Goal: Information Seeking & Learning: Learn about a topic

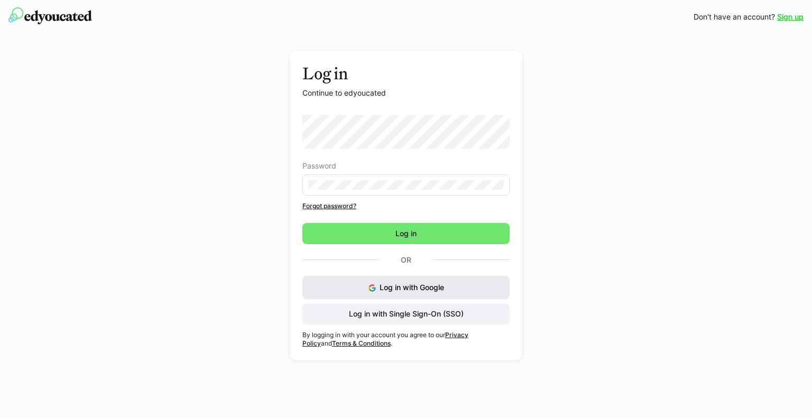
click at [390, 292] on button "Log in with Google" at bounding box center [405, 287] width 207 height 23
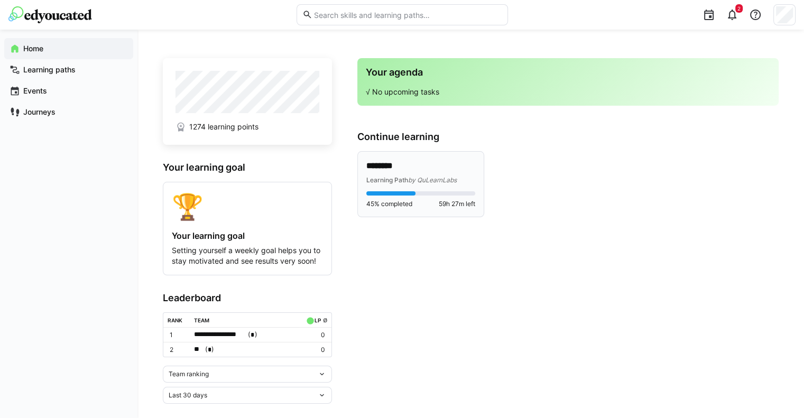
click at [420, 178] on span "by QuLearnLabs" at bounding box center [432, 180] width 49 height 8
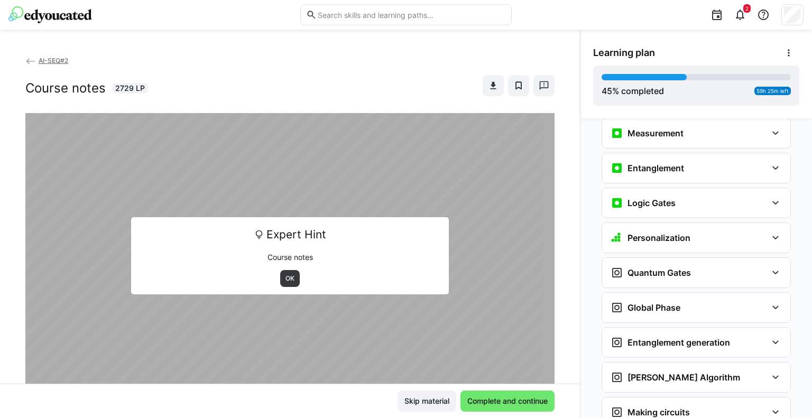
scroll to position [1399, 0]
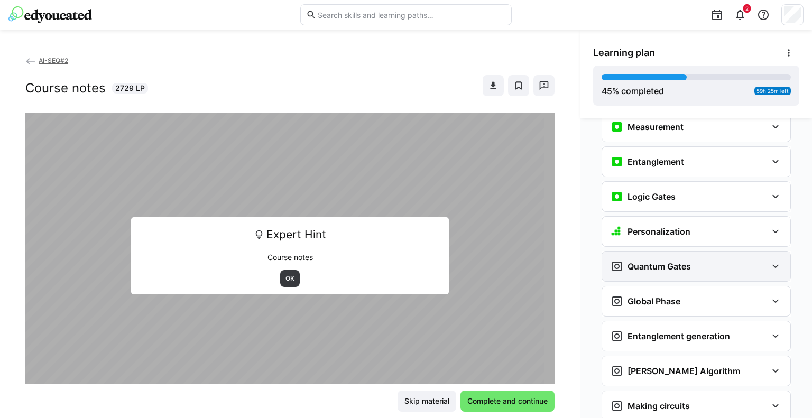
click at [705, 252] on div "Quantum Gates" at bounding box center [696, 267] width 188 height 30
